Goal: Task Accomplishment & Management: Manage account settings

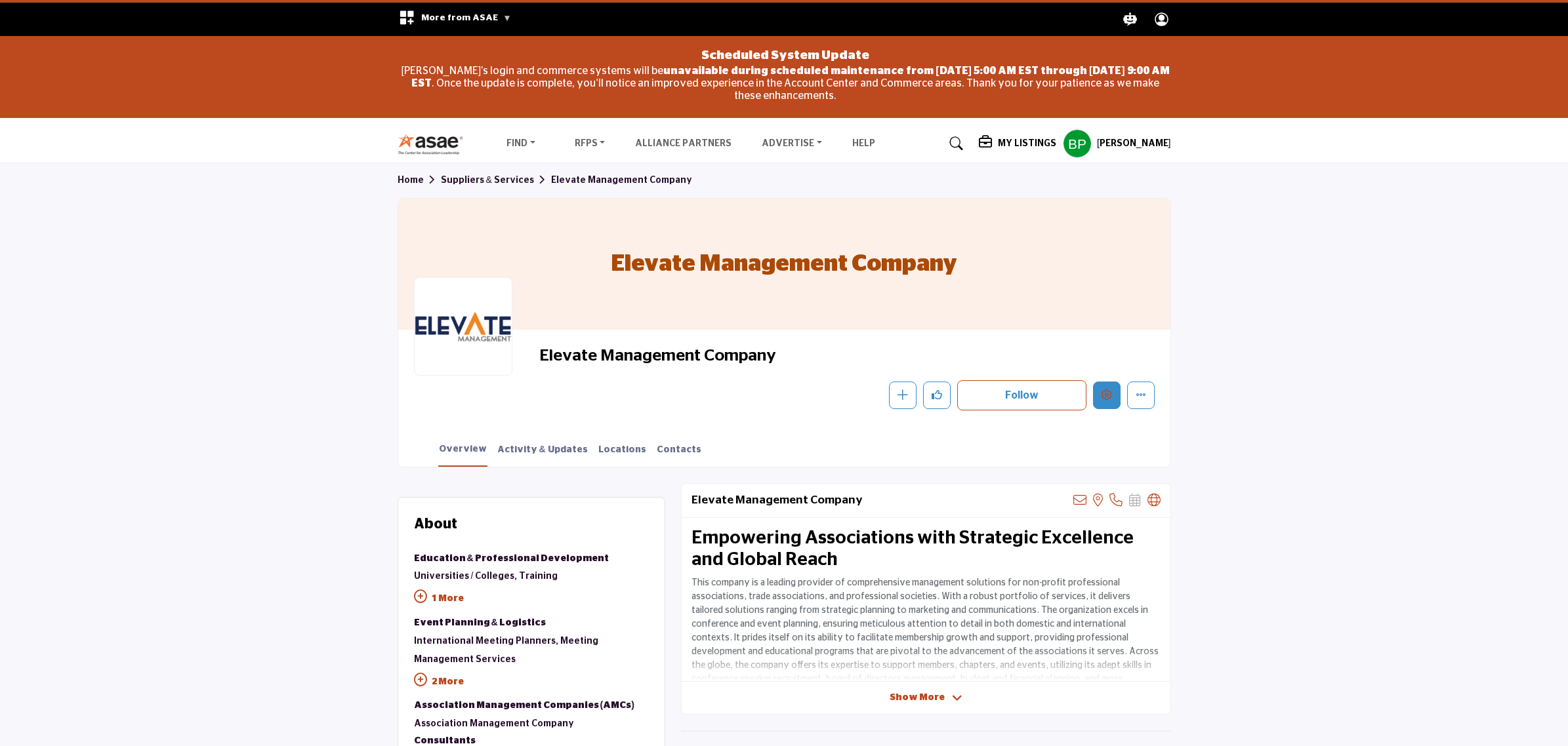
click at [1093, 391] on button "Edit company" at bounding box center [1106, 395] width 28 height 28
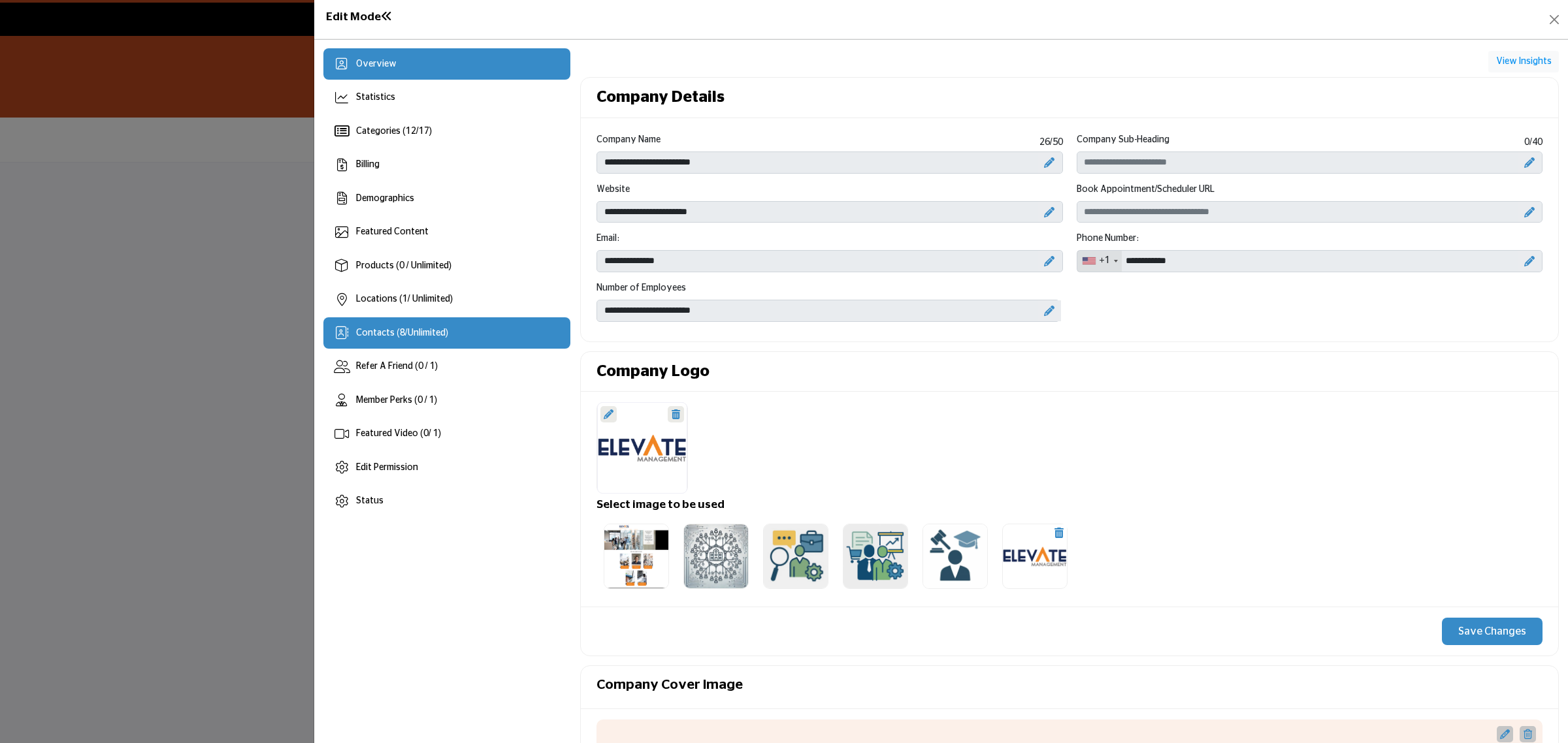
click at [445, 334] on span "Unlimited" at bounding box center [426, 333] width 38 height 9
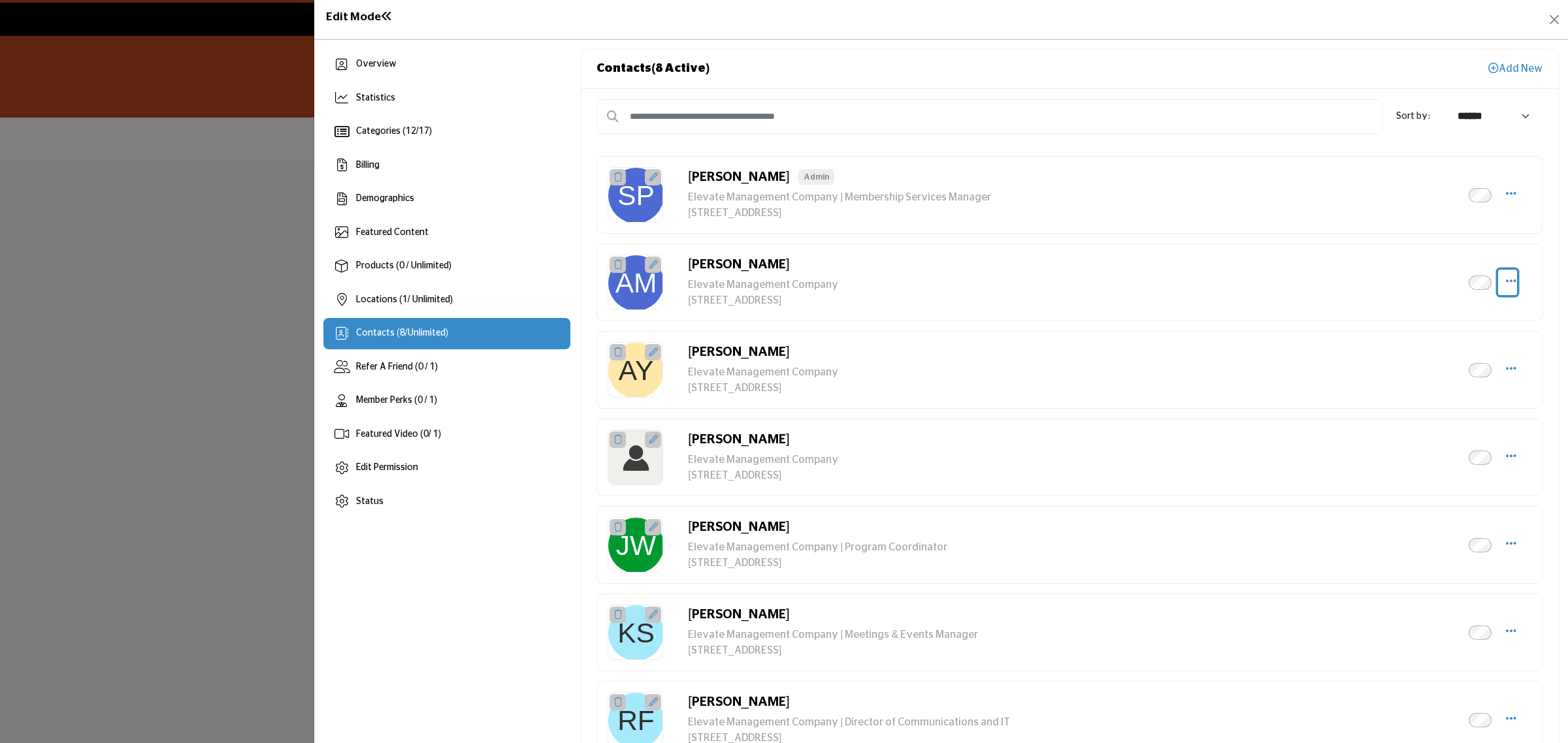
click at [1506, 283] on icon "Select Droddown options" at bounding box center [1511, 281] width 10 height 12
click at [1440, 403] on link "Make Admin" at bounding box center [1448, 407] width 127 height 24
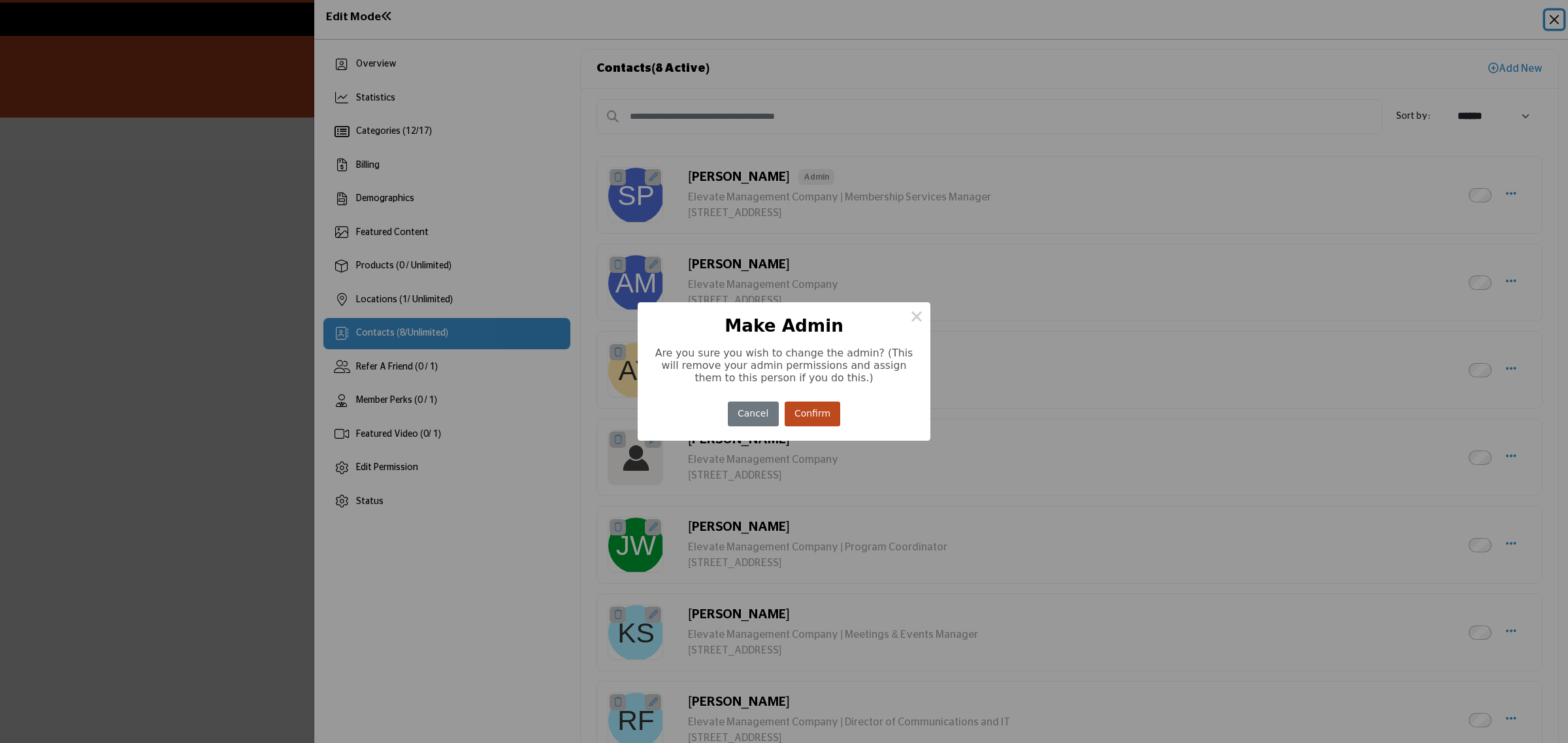
click at [808, 419] on button "Confirm" at bounding box center [813, 415] width 56 height 25
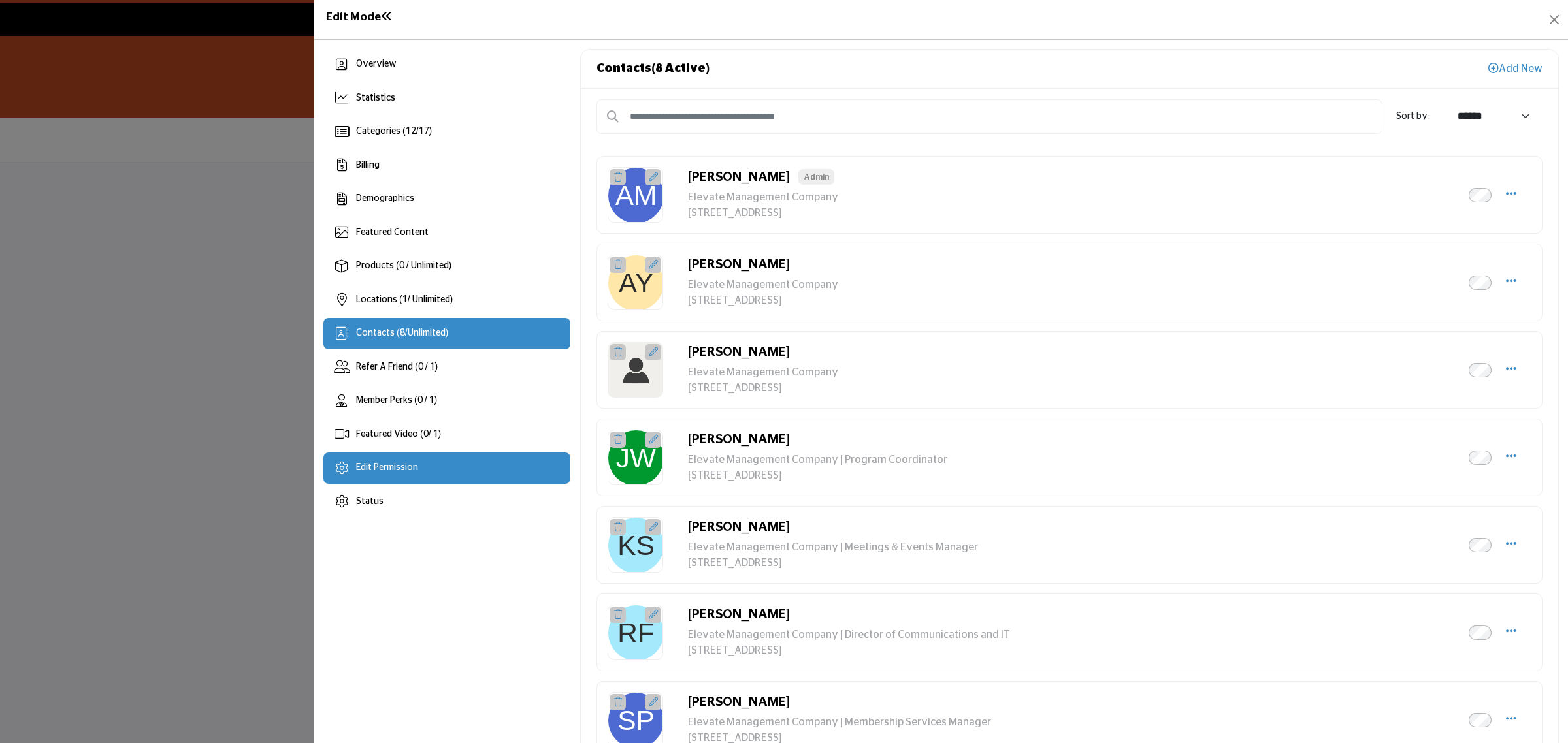
click at [452, 469] on div "Edit Permission" at bounding box center [447, 468] width 247 height 31
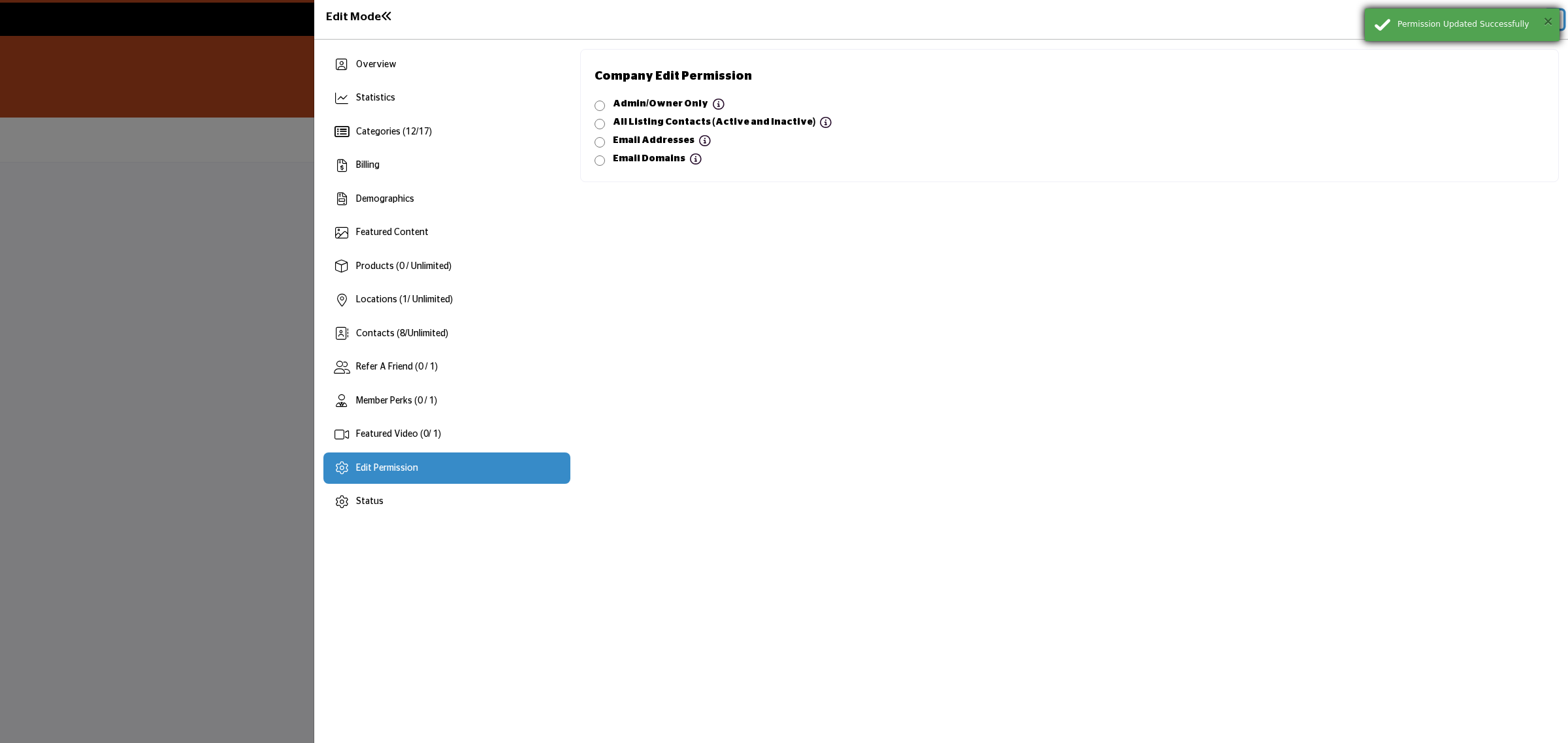
click at [1547, 20] on button "×" at bounding box center [1548, 21] width 11 height 13
click at [1547, 20] on button "Close" at bounding box center [1554, 19] width 19 height 19
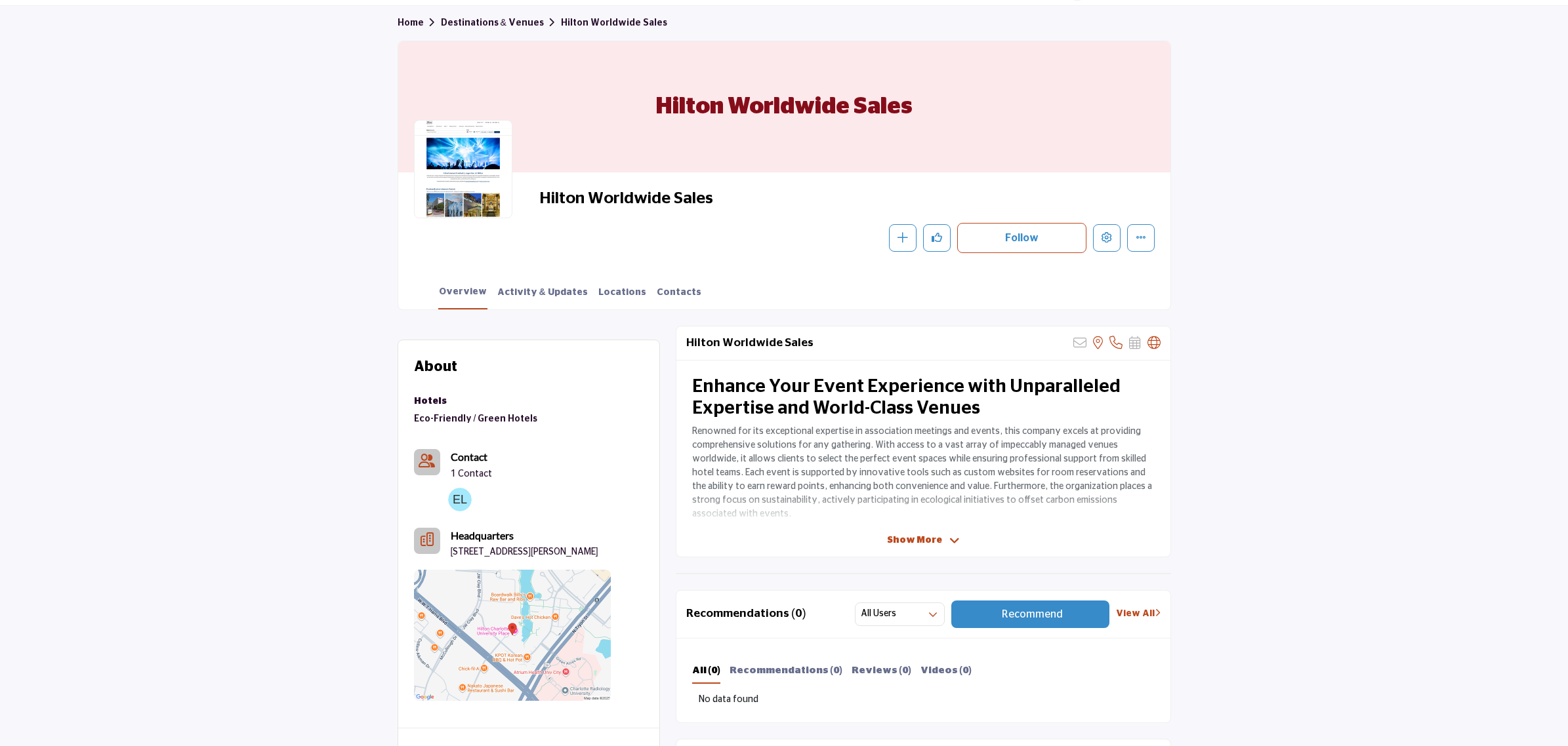
scroll to position [164, 0]
